Goal: Task Accomplishment & Management: Manage account settings

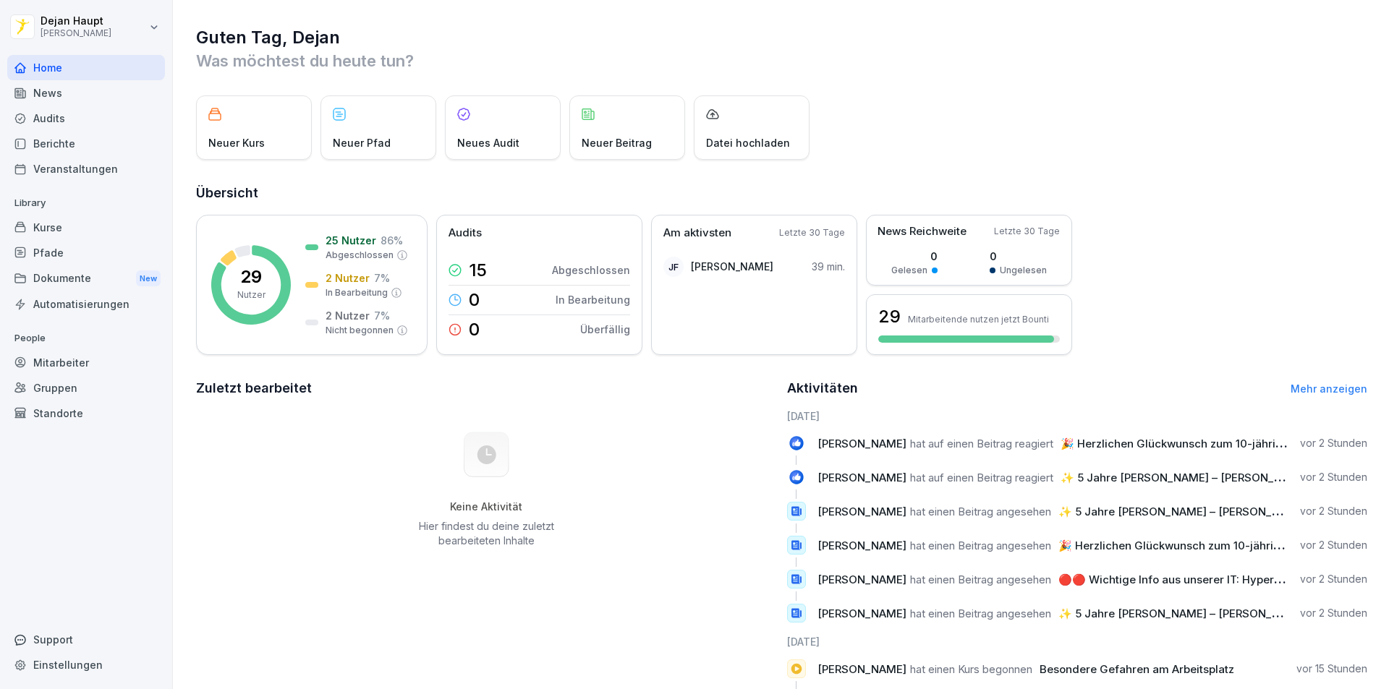
click at [64, 234] on div "Kurse" at bounding box center [86, 227] width 158 height 25
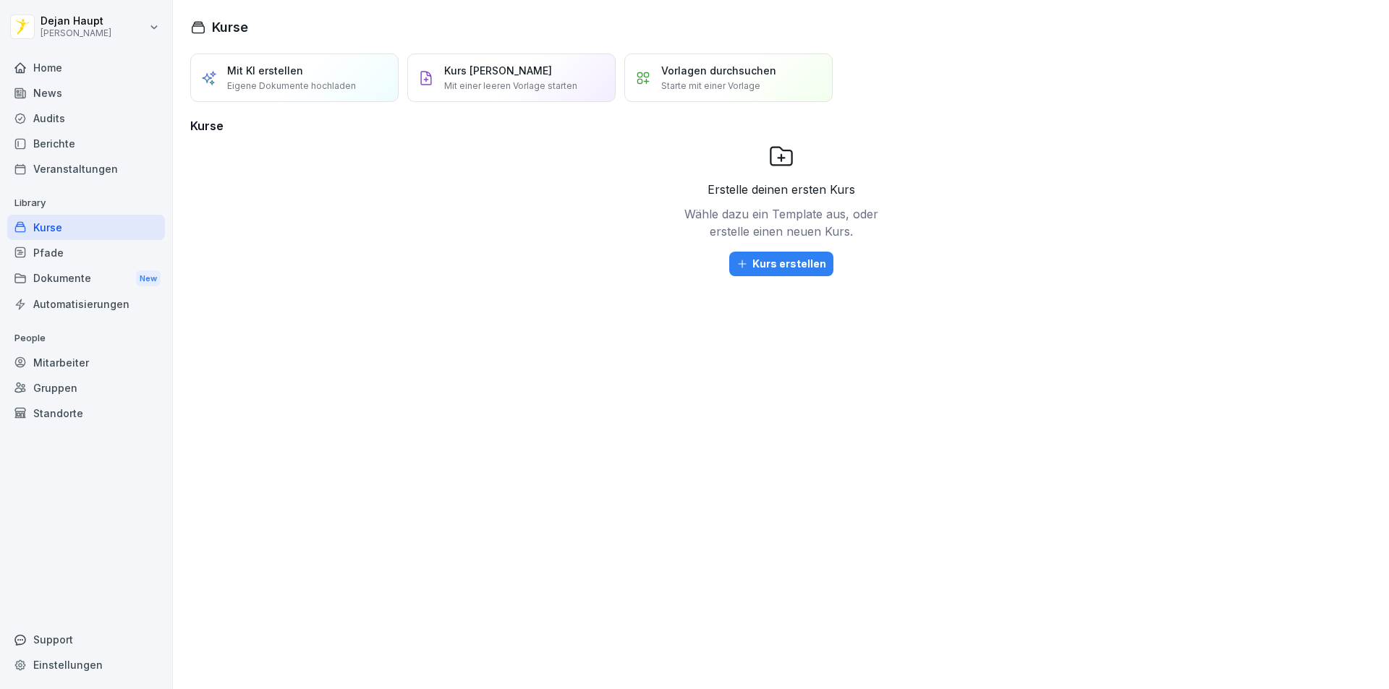
click at [57, 280] on div "Dokumente New" at bounding box center [86, 278] width 158 height 27
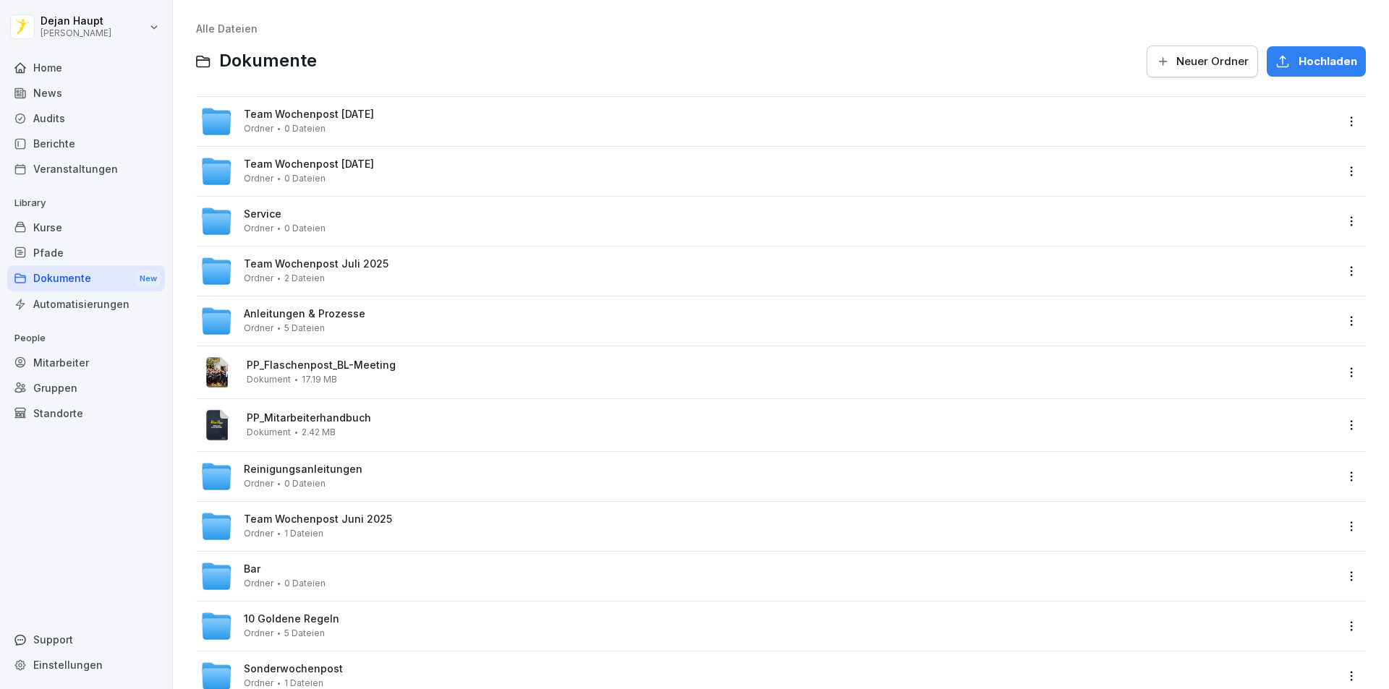
click at [44, 73] on div "Home" at bounding box center [86, 67] width 158 height 25
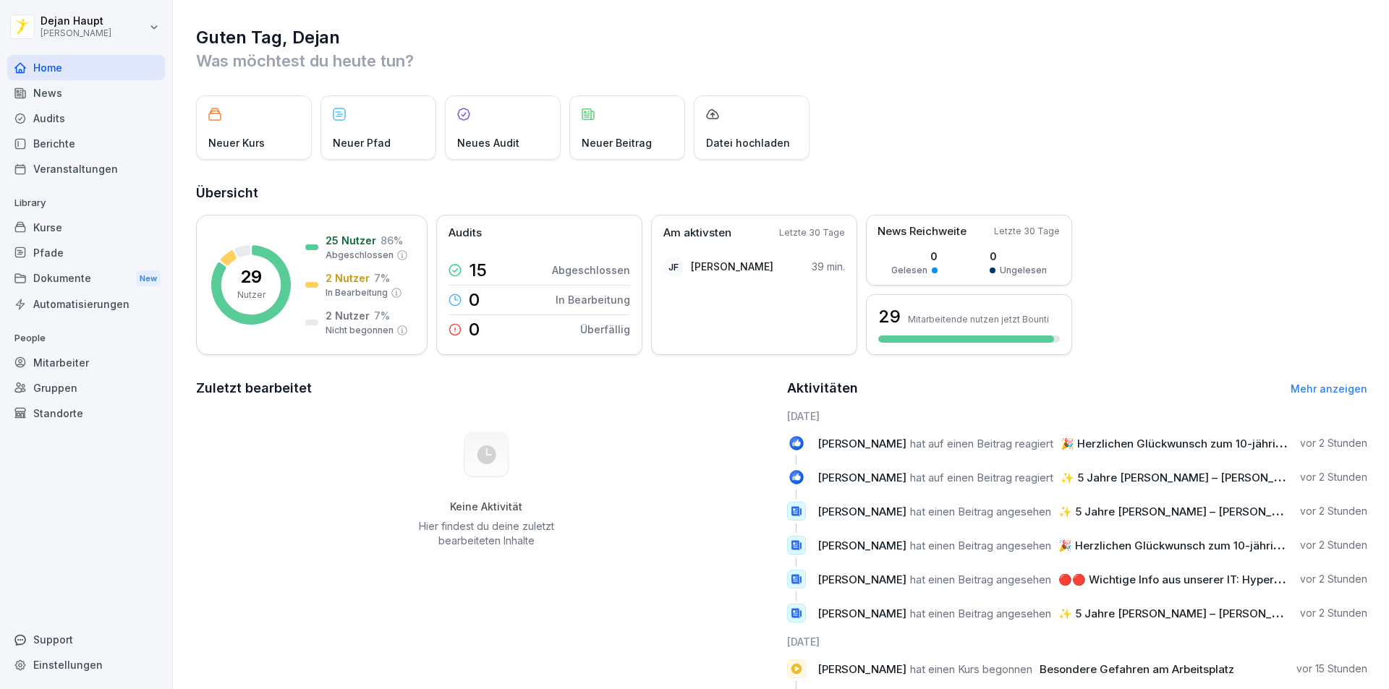
click at [257, 126] on div "Neuer Kurs" at bounding box center [254, 127] width 116 height 64
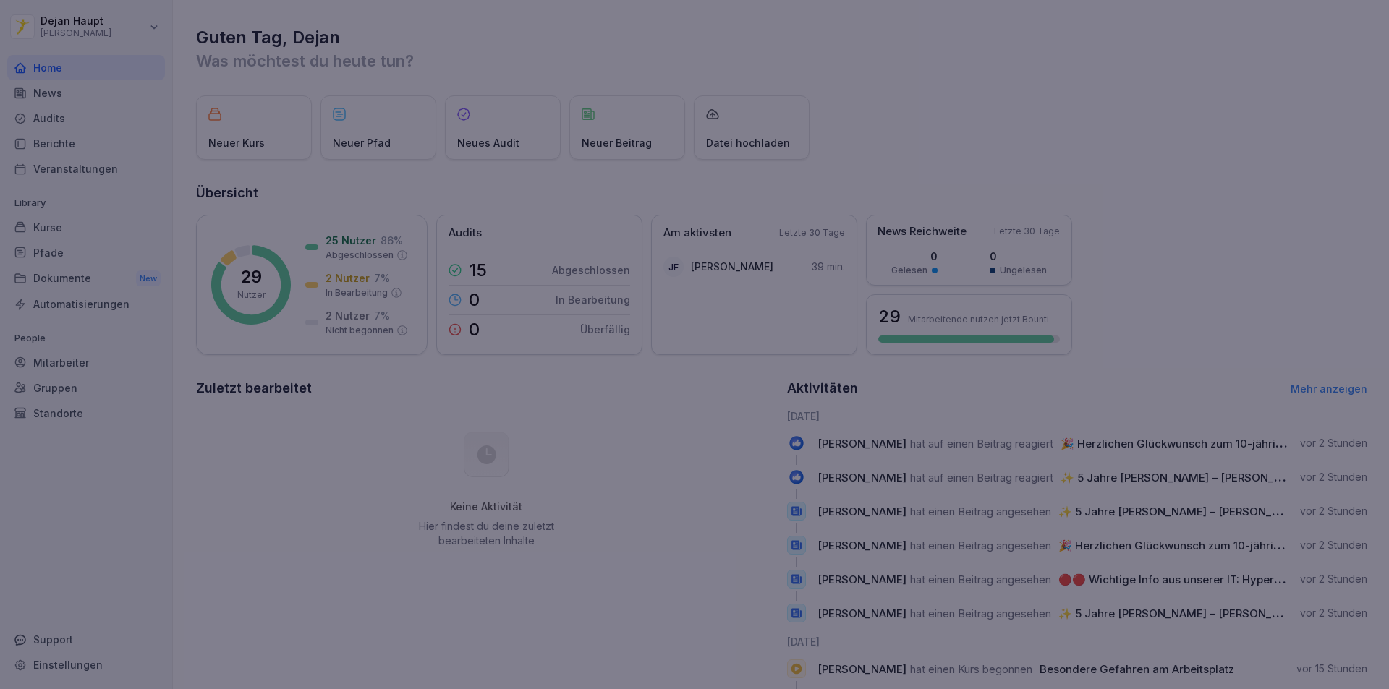
click at [864, 197] on div at bounding box center [694, 344] width 1389 height 689
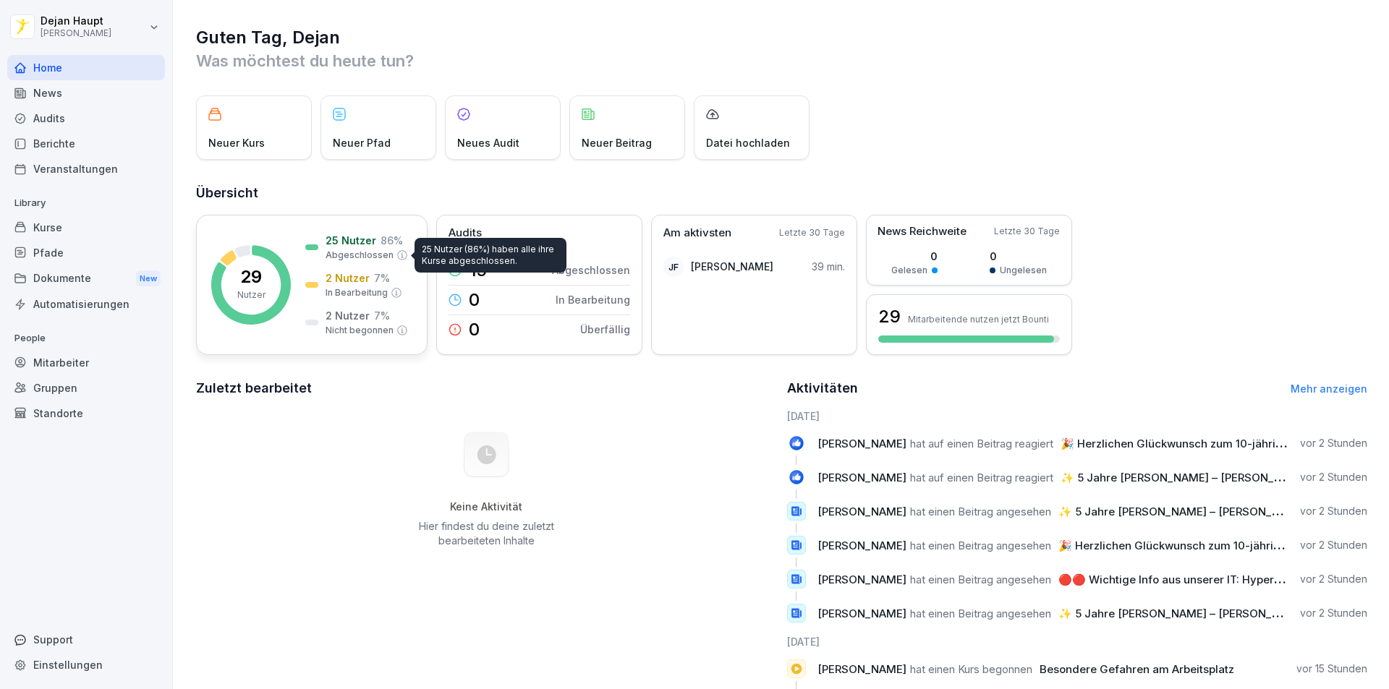
click at [358, 260] on p "Abgeschlossen" at bounding box center [360, 255] width 68 height 13
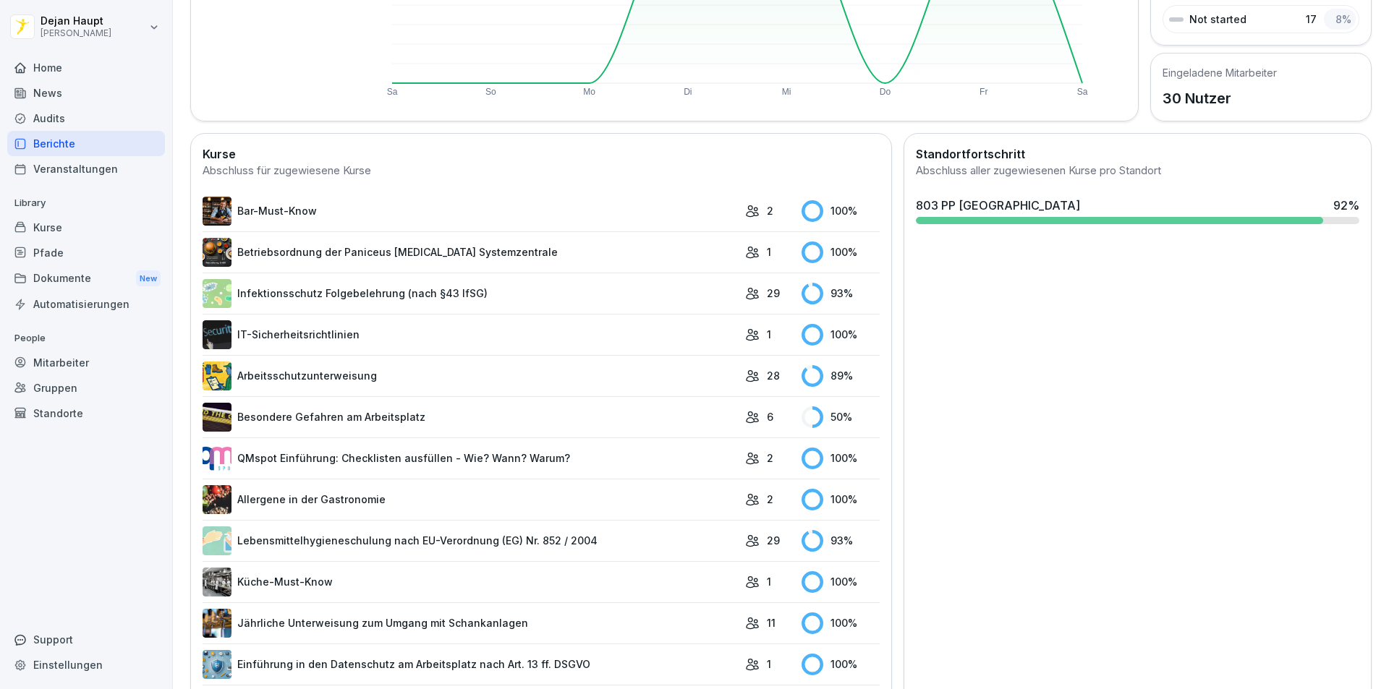
scroll to position [289, 0]
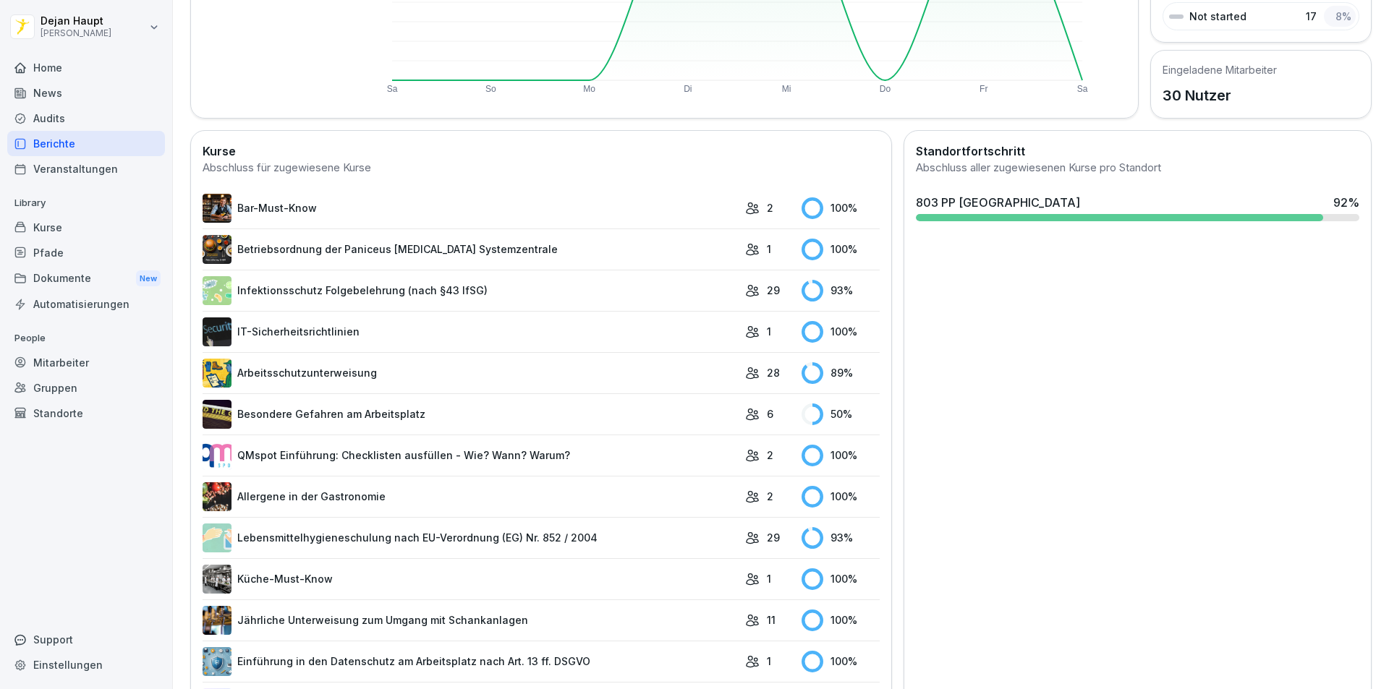
click at [794, 406] on td "50 %" at bounding box center [836, 413] width 85 height 41
click at [365, 414] on link "Besondere Gefahren am Arbeitsplatz" at bounding box center [470, 414] width 535 height 29
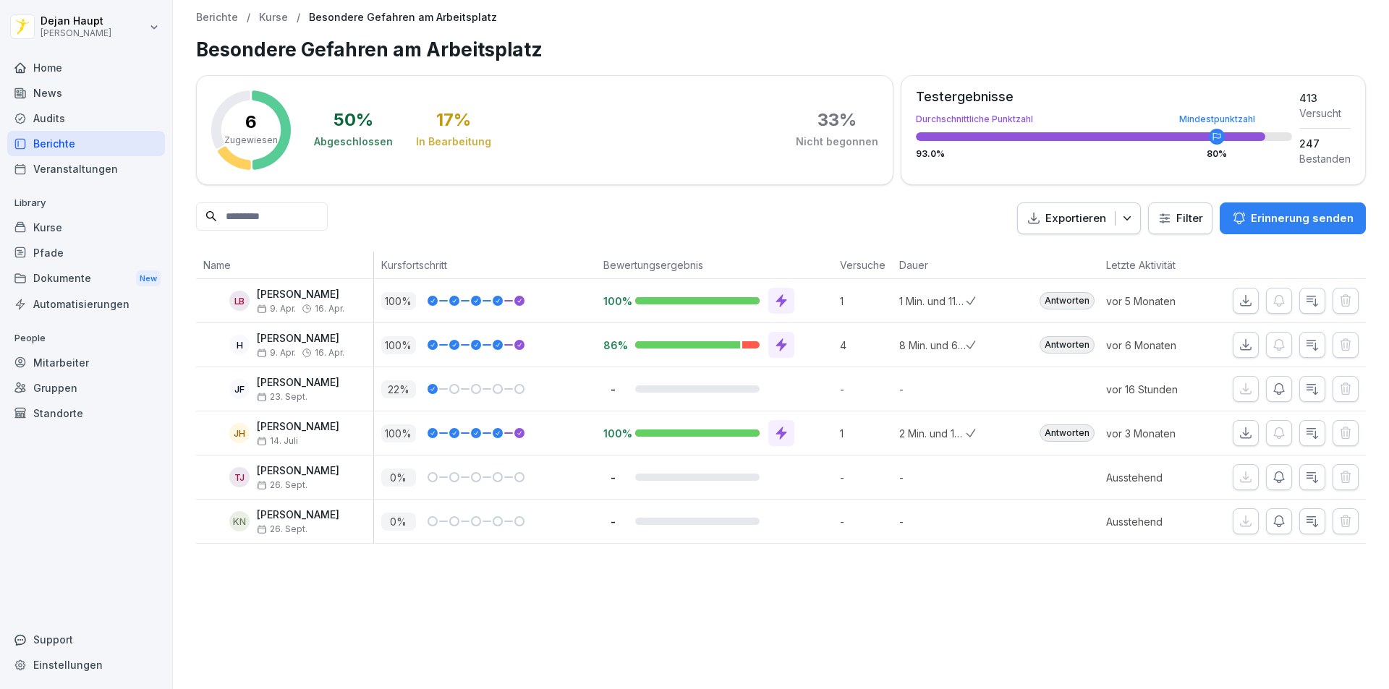
click at [1285, 224] on p "Erinnerung senden" at bounding box center [1302, 218] width 103 height 16
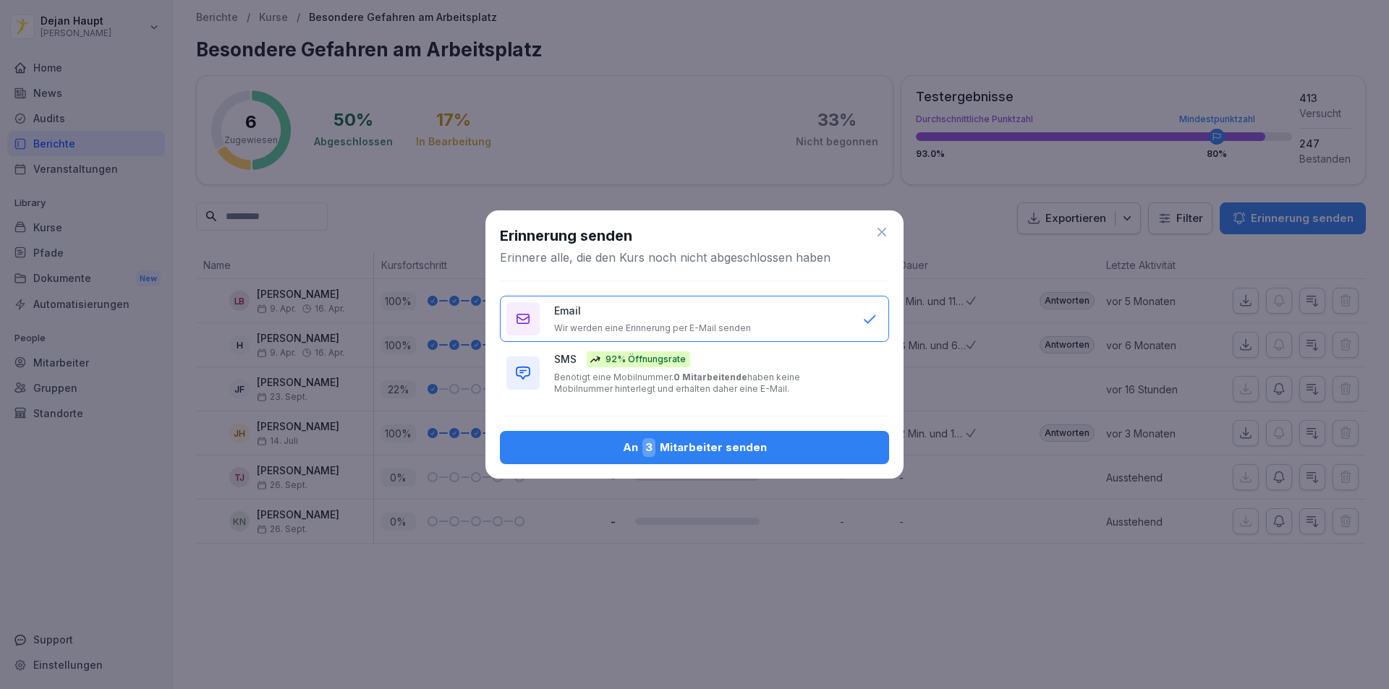
click at [668, 452] on div "An 3 Mitarbeiter senden" at bounding box center [694, 447] width 366 height 19
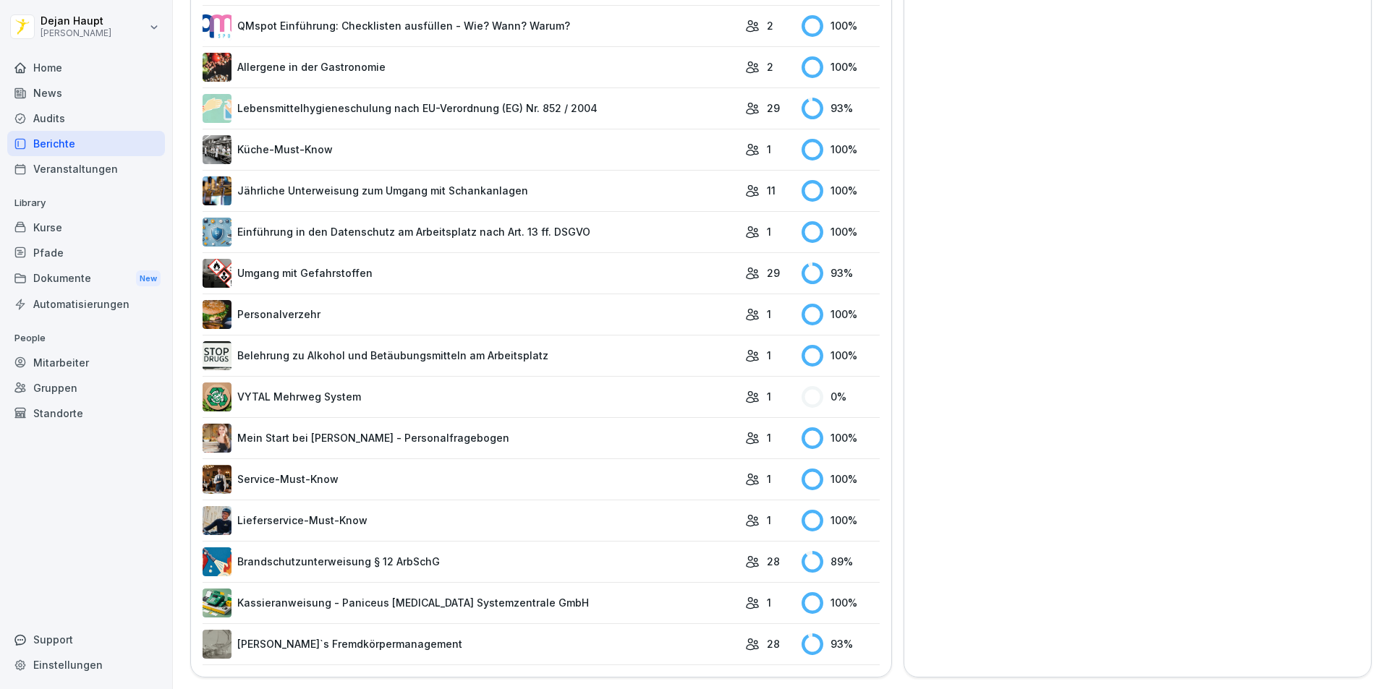
scroll to position [730, 0]
click at [359, 549] on link "Brandschutzunterweisung § 12 ArbSchG" at bounding box center [470, 562] width 535 height 29
